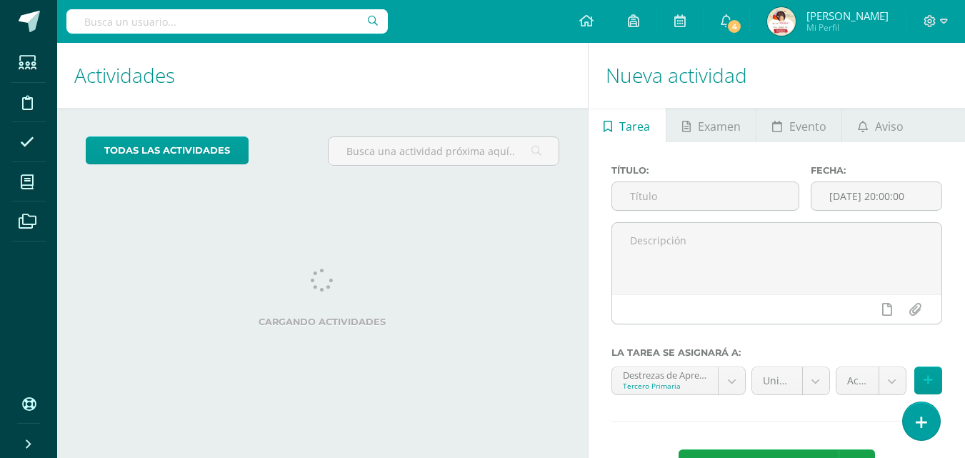
click at [92, 20] on input "text" at bounding box center [226, 21] width 321 height 24
type input "matematicas"
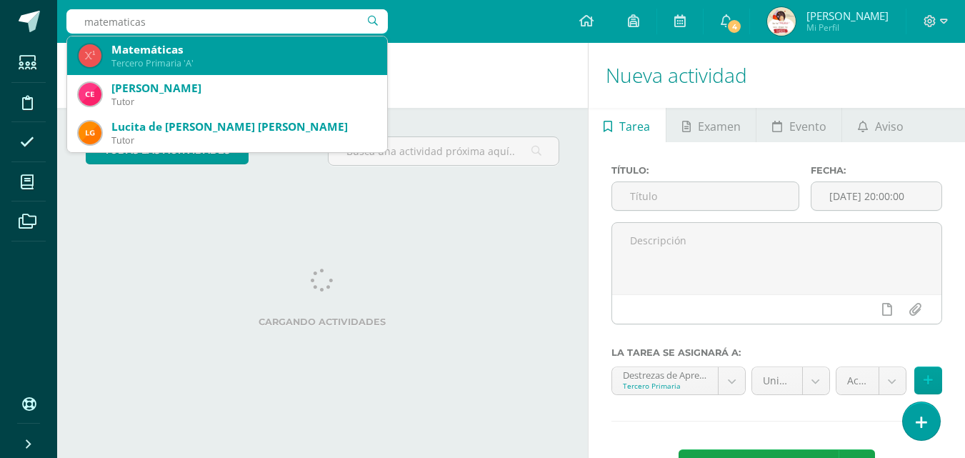
click at [145, 54] on div "Matemáticas" at bounding box center [243, 49] width 264 height 15
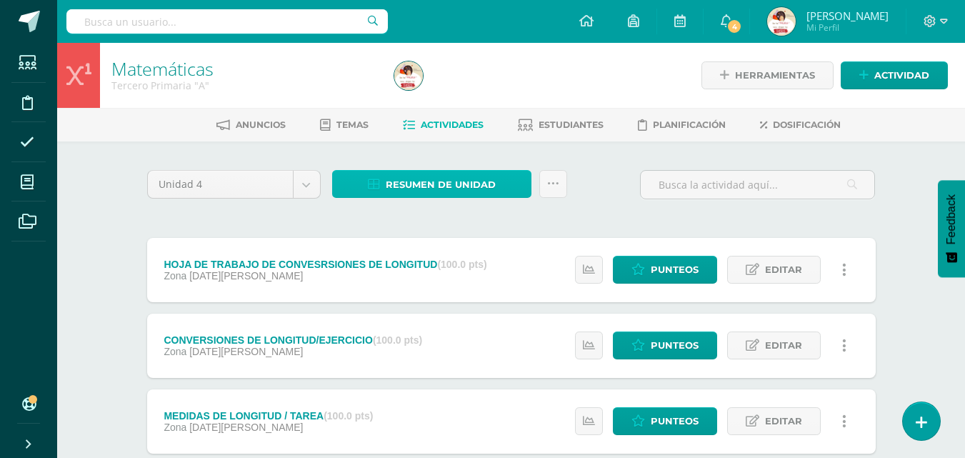
click at [459, 185] on span "Resumen de unidad" at bounding box center [441, 184] width 110 height 26
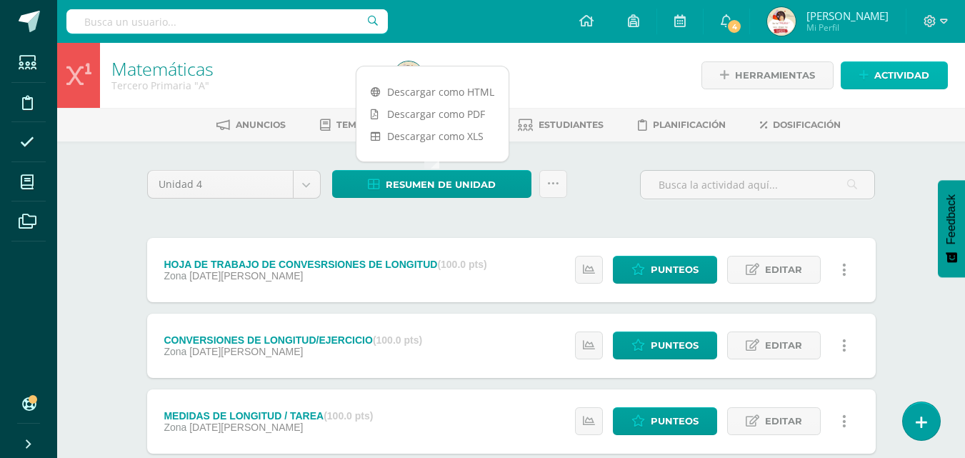
click at [908, 76] on span "Actividad" at bounding box center [901, 75] width 55 height 26
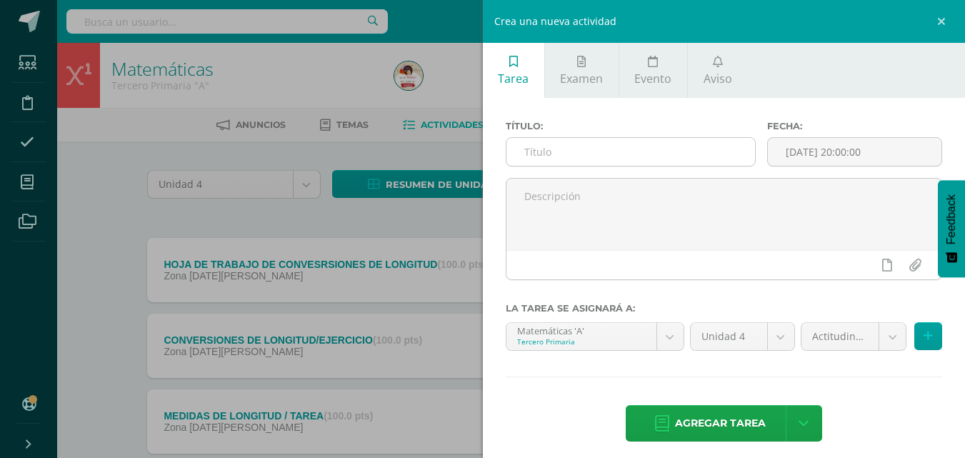
click at [538, 153] on input "text" at bounding box center [630, 152] width 249 height 28
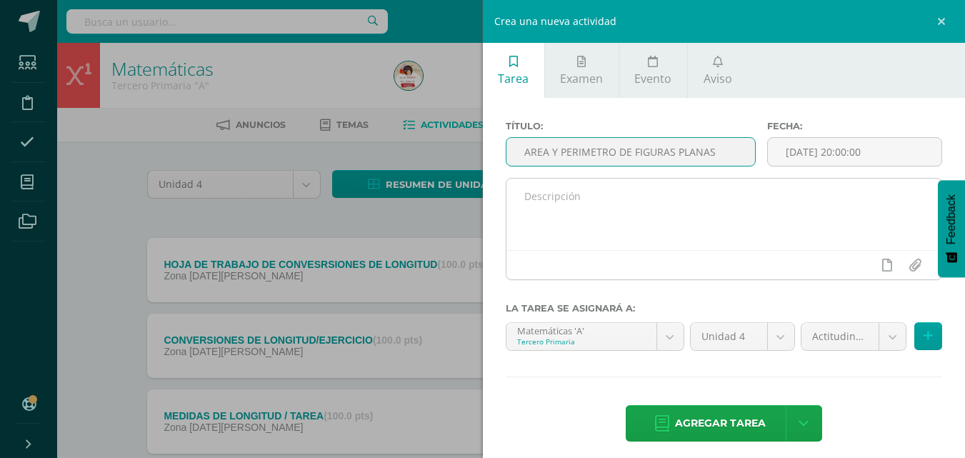
type input "AREA Y PERIMETRO DE FIGURAS PLANAS"
click at [525, 198] on textarea at bounding box center [724, 214] width 436 height 71
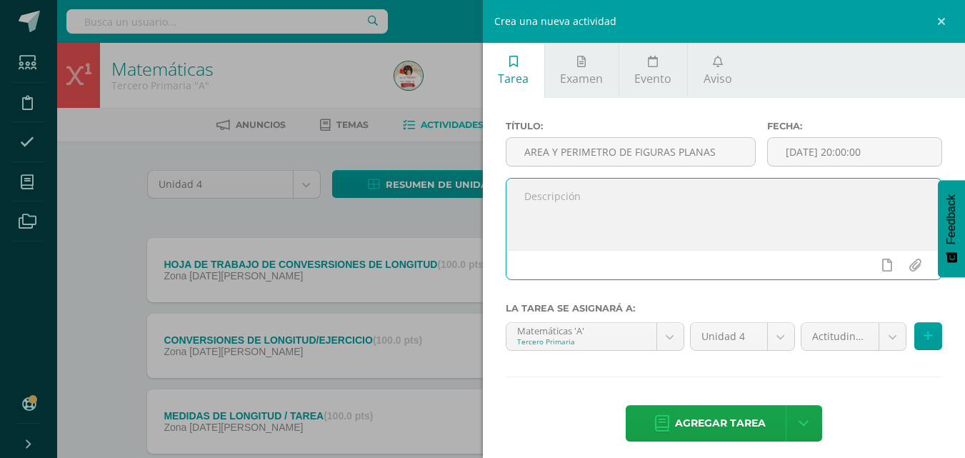
click at [901, 251] on input "file" at bounding box center [915, 264] width 28 height 27
click at [527, 196] on textarea at bounding box center [724, 214] width 436 height 71
click at [789, 194] on textarea "De acuerdo a lo explicado en clase, debes de calcular el area y el perimitro de…" at bounding box center [724, 214] width 436 height 71
click at [840, 199] on textarea "De acuerdo a lo explicado en clase, debes de calcular el área y el perimitro de…" at bounding box center [724, 214] width 436 height 71
click at [613, 213] on textarea "De acuerdo a lo explicado en clase, debes de calcular el área y el perímetro de…" at bounding box center [724, 214] width 436 height 71
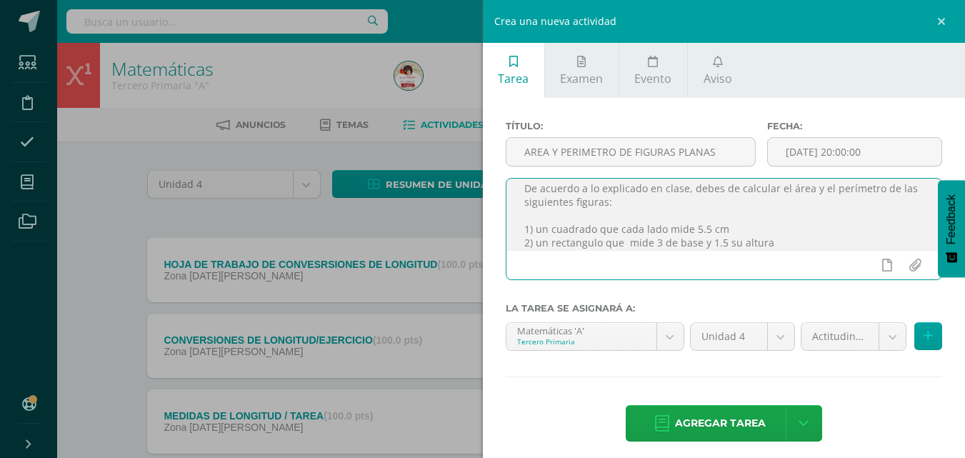
scroll to position [21, 0]
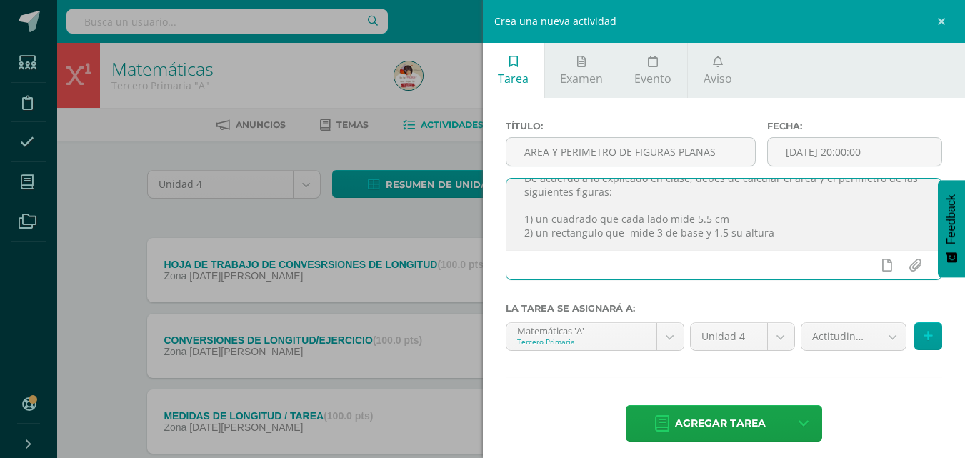
click at [585, 231] on textarea "De acuerdo a lo explicado en clase, debes de calcular el área y el perímetro de…" at bounding box center [724, 214] width 436 height 71
click at [776, 227] on textarea "De acuerdo a lo explicado en clase, debes de calcular el área y el perímetro de…" at bounding box center [724, 214] width 436 height 71
click at [657, 229] on textarea "De acuerdo a lo explicado en clase, debes de calcular el área y el perímetro de…" at bounding box center [724, 214] width 436 height 71
click at [734, 228] on textarea "De acuerdo a lo explicado en clase, debes de calcular el área y el perímetro de…" at bounding box center [724, 214] width 436 height 71
click at [816, 234] on textarea "De acuerdo a lo explicado en clase, debes de calcular el área y el perímetro de…" at bounding box center [724, 214] width 436 height 71
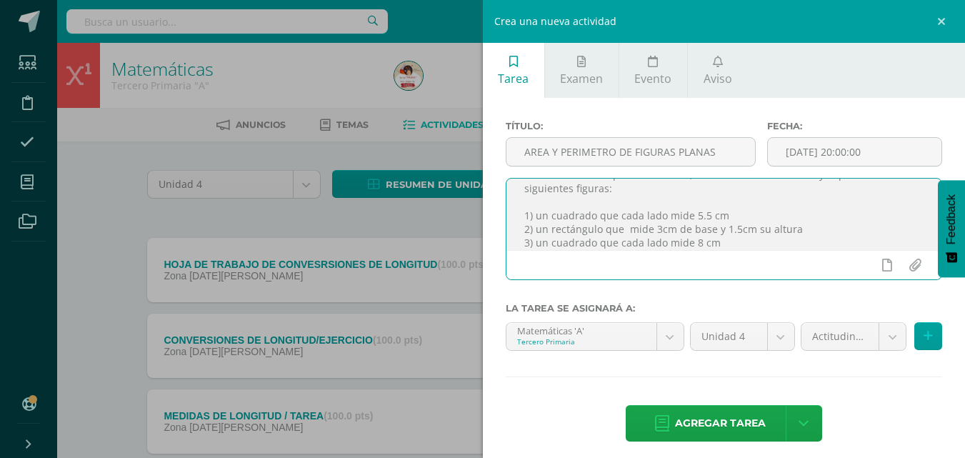
scroll to position [35, 0]
click at [577, 242] on textarea "De acuerdo a lo explicado en clase, debes de calcular el área y el perímetro de…" at bounding box center [724, 214] width 436 height 71
click at [529, 243] on textarea "De acuerdo a lo explicado en clase, debes de calcular el área y el perímetro de…" at bounding box center [724, 214] width 436 height 71
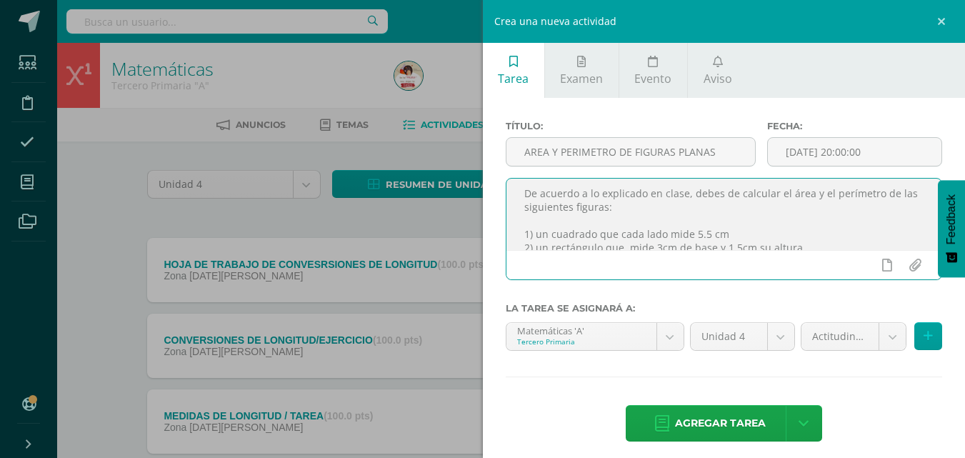
click at [537, 193] on textarea "De acuerdo a lo explicado en clase, debes de calcular el área y el perímetro de…" at bounding box center [724, 214] width 436 height 71
type textarea "Tarea para entregar el [DATE][PERSON_NAME] de acuerdo a lo explicado en clase, …"
click at [879, 336] on body "Estudiantes Disciplina Asistencia Mis cursos Archivos Soporte Centro de ayuda Ú…" at bounding box center [482, 388] width 965 height 776
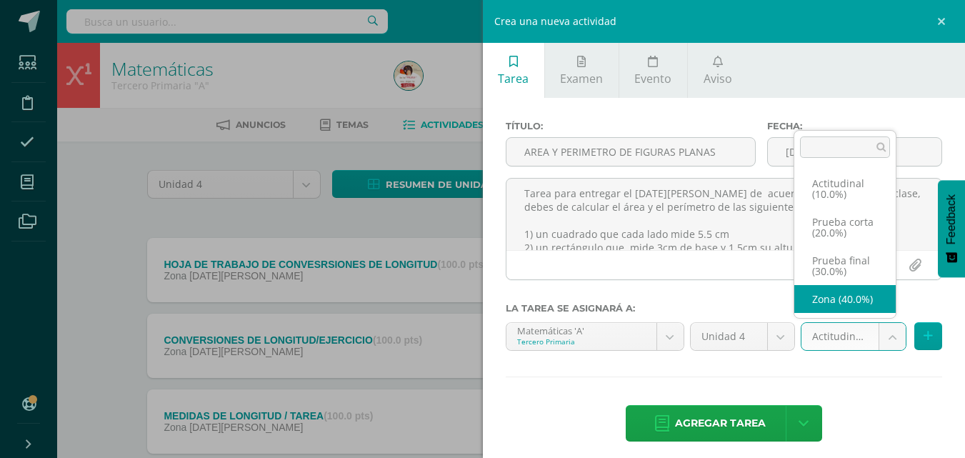
scroll to position [27, 0]
select select "171044"
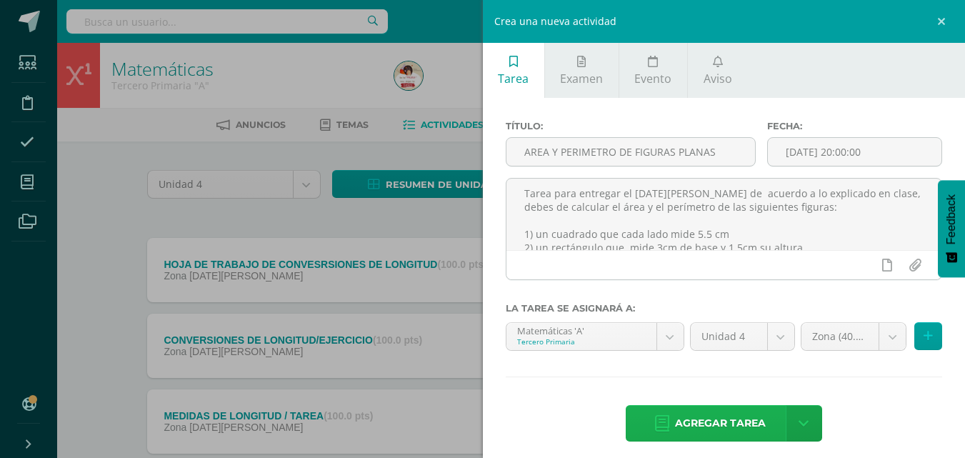
click at [725, 418] on span "Agregar tarea" at bounding box center [720, 423] width 91 height 35
